Goal: Task Accomplishment & Management: Manage account settings

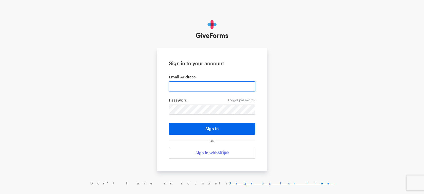
click at [227, 86] on input "email" at bounding box center [212, 86] width 86 height 10
click at [118, 111] on div "Sign in to your account Email Address Forgot password? Password Sign In OR Sign…" at bounding box center [212, 102] width 424 height 205
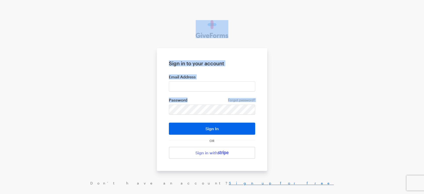
drag, startPoint x: 118, startPoint y: 111, endPoint x: 223, endPoint y: -34, distance: 178.8
click at [223, 0] on html "Sign in to your account Email Address Forgot password? Password Sign In OR Sign…" at bounding box center [212, 102] width 424 height 205
click at [209, 89] on input "email" at bounding box center [212, 86] width 86 height 10
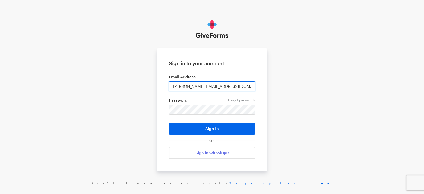
type input "[PERSON_NAME][EMAIL_ADDRESS][DOMAIN_NAME]"
click at [169, 122] on button "Sign In" at bounding box center [212, 128] width 86 height 12
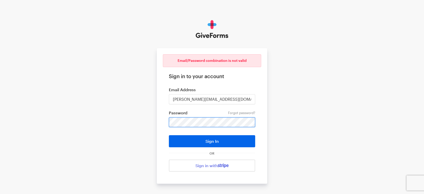
click at [169, 135] on button "Sign In" at bounding box center [212, 141] width 86 height 12
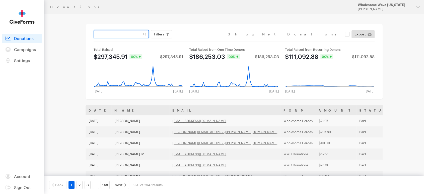
click at [113, 36] on input "text" at bounding box center [120, 34] width 55 height 8
type input "darwin"
click at [197, 41] on button "Apply" at bounding box center [205, 45] width 16 height 8
